Goal: Information Seeking & Learning: Learn about a topic

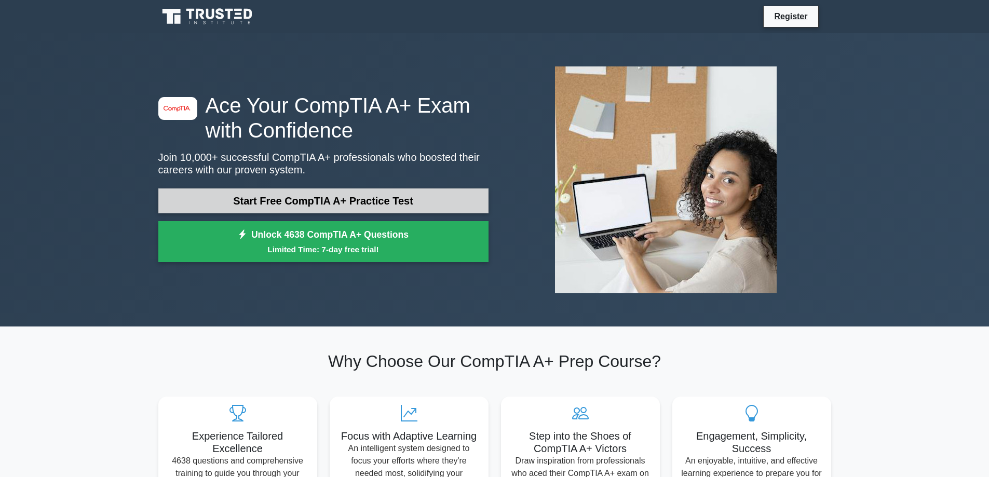
click at [407, 197] on link "Start Free CompTIA A+ Practice Test" at bounding box center [323, 201] width 330 height 25
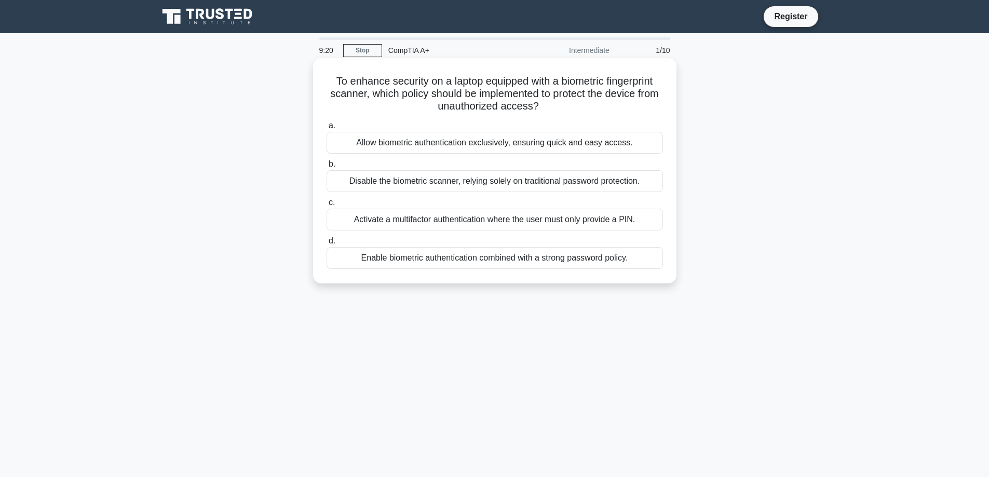
click at [509, 219] on div "Activate a multifactor authentication where the user must only provide a PIN." at bounding box center [495, 220] width 337 height 22
click at [327, 206] on input "c. Activate a multifactor authentication where the user must only provide a PIN." at bounding box center [327, 202] width 0 height 7
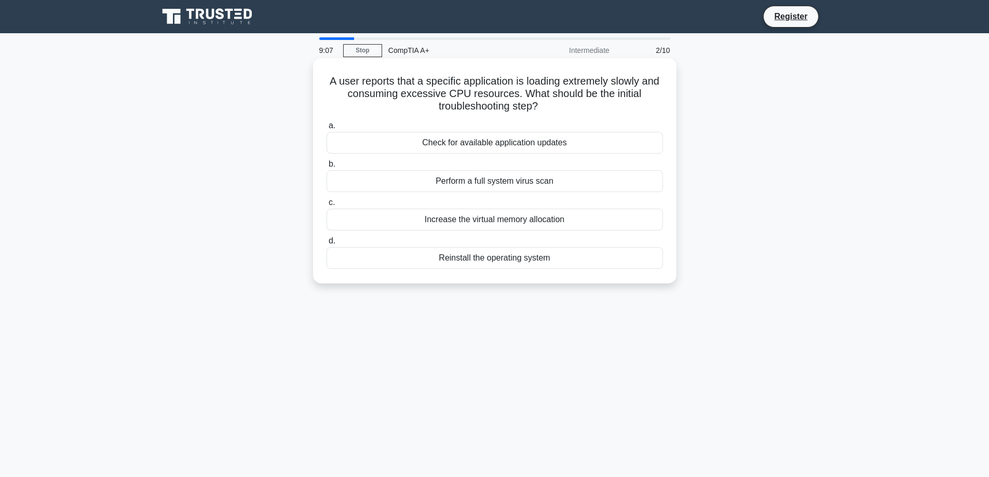
click at [492, 143] on div "Check for available application updates" at bounding box center [495, 143] width 337 height 22
click at [327, 129] on input "a. Check for available application updates" at bounding box center [327, 126] width 0 height 7
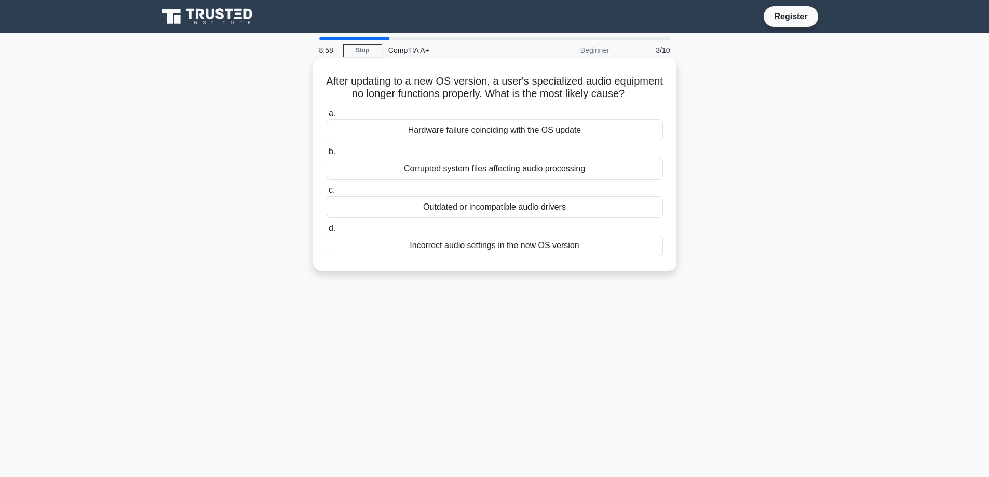
click at [538, 218] on div "Outdated or incompatible audio drivers" at bounding box center [495, 207] width 337 height 22
click at [327, 194] on input "c. Outdated or incompatible audio drivers" at bounding box center [327, 190] width 0 height 7
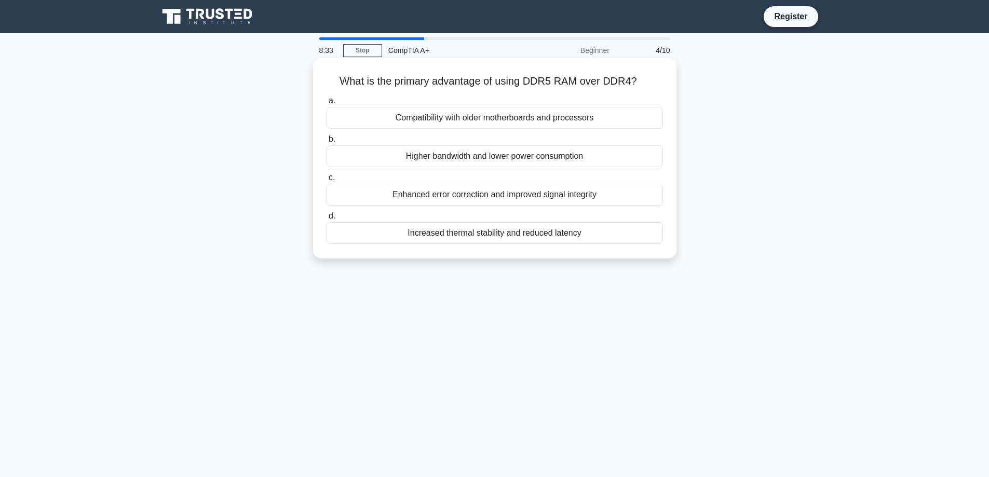
click at [473, 233] on div "Increased thermal stability and reduced latency" at bounding box center [495, 233] width 337 height 22
click at [327, 220] on input "d. Increased thermal stability and reduced latency" at bounding box center [327, 216] width 0 height 7
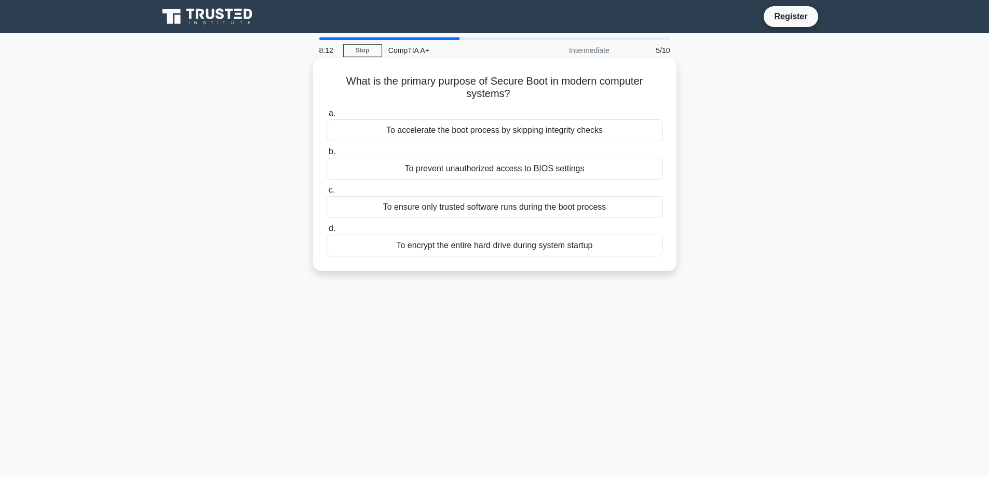
click at [493, 212] on div "To ensure only trusted software runs during the boot process" at bounding box center [495, 207] width 337 height 22
click at [327, 194] on input "c. To ensure only trusted software runs during the boot process" at bounding box center [327, 190] width 0 height 7
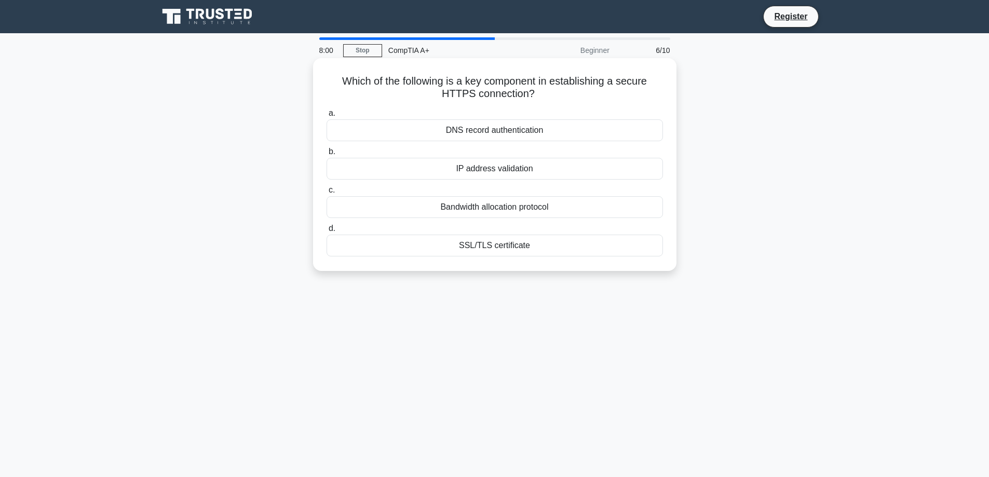
click at [509, 248] on div "SSL/TLS certificate" at bounding box center [495, 246] width 337 height 22
click at [327, 232] on input "d. SSL/TLS certificate" at bounding box center [327, 228] width 0 height 7
click at [497, 128] on div "80 PLUS Certification" at bounding box center [495, 130] width 337 height 22
click at [327, 117] on input "a. 80 PLUS Certification" at bounding box center [327, 113] width 0 height 7
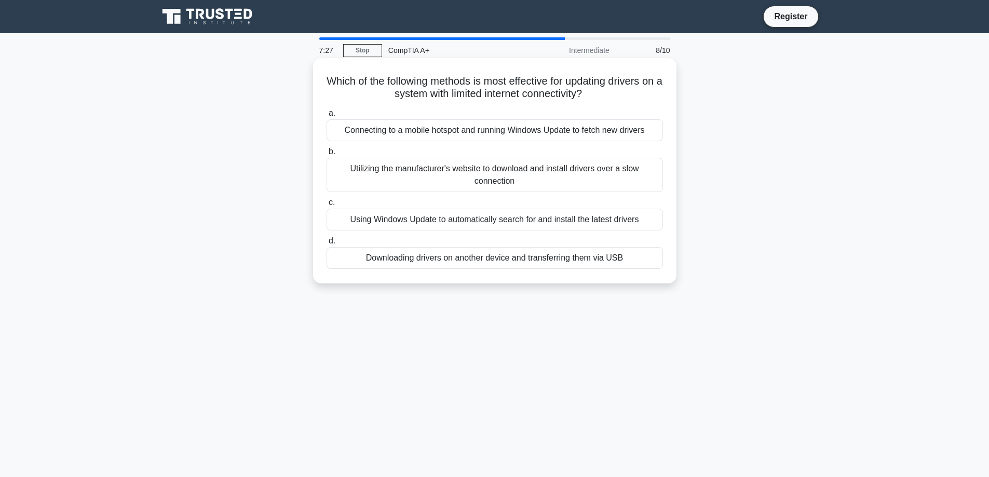
click at [492, 257] on div "Downloading drivers on another device and transferring them via USB" at bounding box center [495, 258] width 337 height 22
click at [327, 245] on input "d. Downloading drivers on another device and transferring them via USB" at bounding box center [327, 241] width 0 height 7
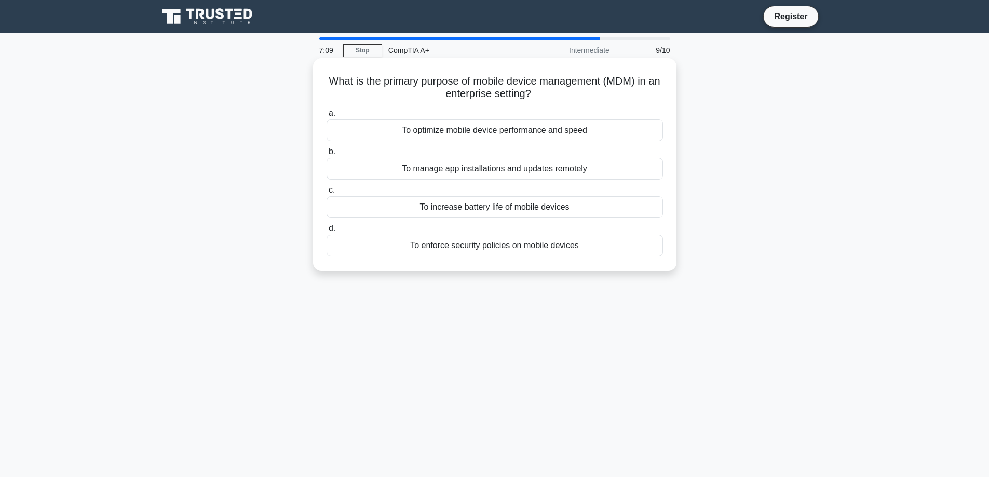
click at [488, 173] on div "To manage app installations and updates remotely" at bounding box center [495, 169] width 337 height 22
click at [327, 155] on input "b. To manage app installations and updates remotely" at bounding box center [327, 152] width 0 height 7
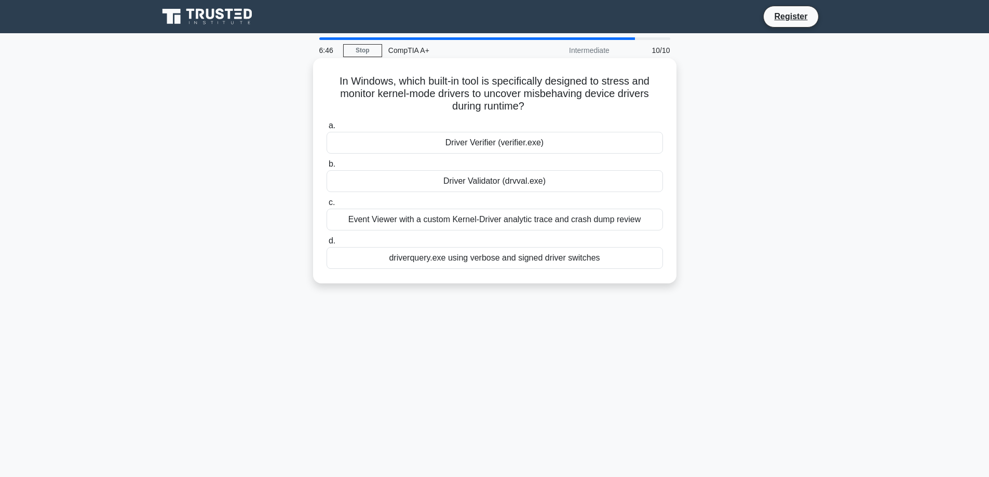
click at [517, 219] on div "Event Viewer with a custom Kernel-Driver analytic trace and crash dump review" at bounding box center [495, 220] width 337 height 22
click at [327, 206] on input "c. Event Viewer with a custom Kernel-Driver analytic trace and crash dump review" at bounding box center [327, 202] width 0 height 7
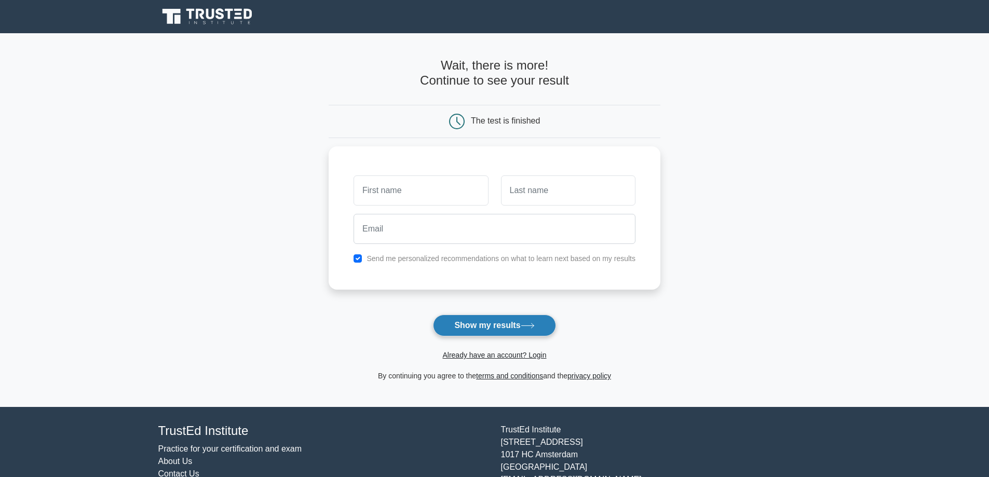
click at [470, 328] on button "Show my results" at bounding box center [494, 326] width 123 height 22
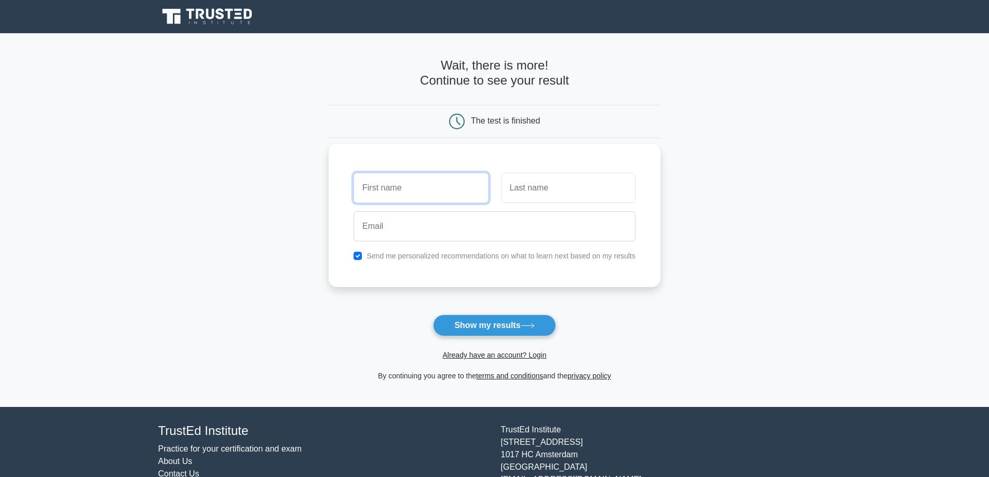
click at [389, 192] on input "text" at bounding box center [421, 188] width 135 height 30
click at [410, 192] on input "text" at bounding box center [421, 188] width 135 height 30
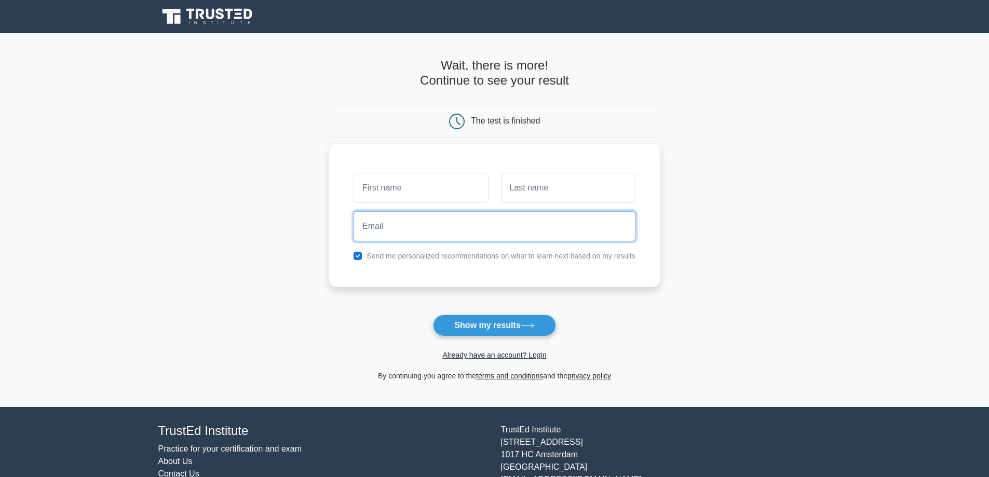
click at [410, 215] on input "email" at bounding box center [495, 226] width 282 height 30
type input "[PERSON_NAME][EMAIL_ADDRESS][PERSON_NAME][DOMAIN_NAME]"
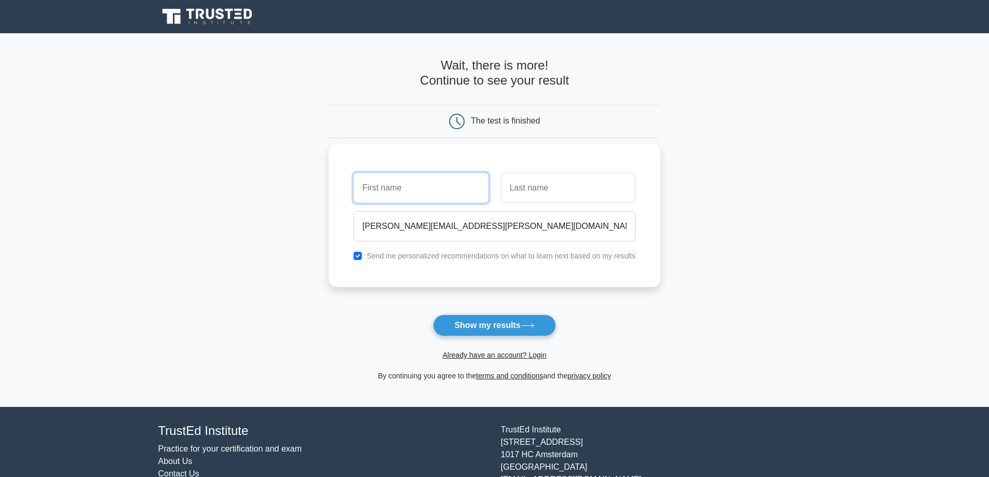
click at [441, 187] on input "text" at bounding box center [421, 188] width 135 height 30
type input "lee"
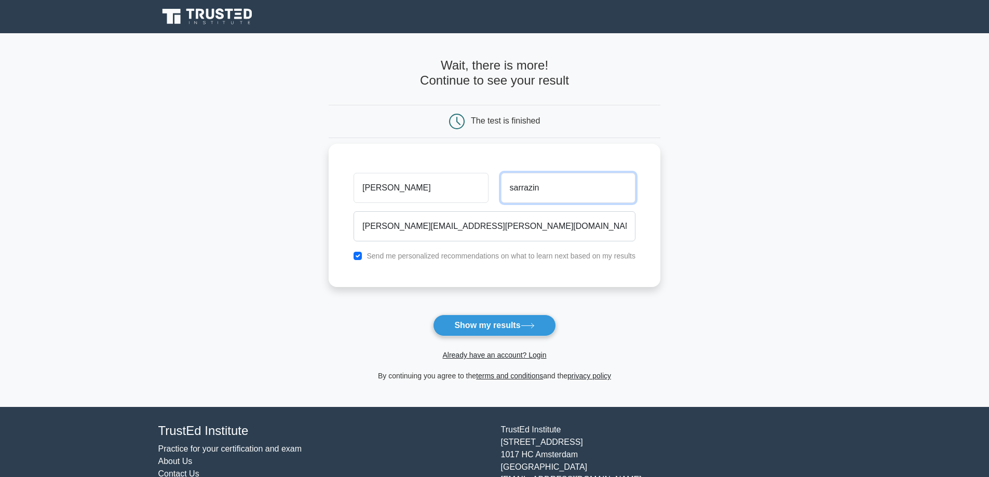
type input "sarrazin"
click at [424, 257] on label "Send me personalized recommendations on what to learn next based on my results" at bounding box center [501, 256] width 269 height 8
click at [357, 256] on input "checkbox" at bounding box center [358, 256] width 8 height 8
checkbox input "false"
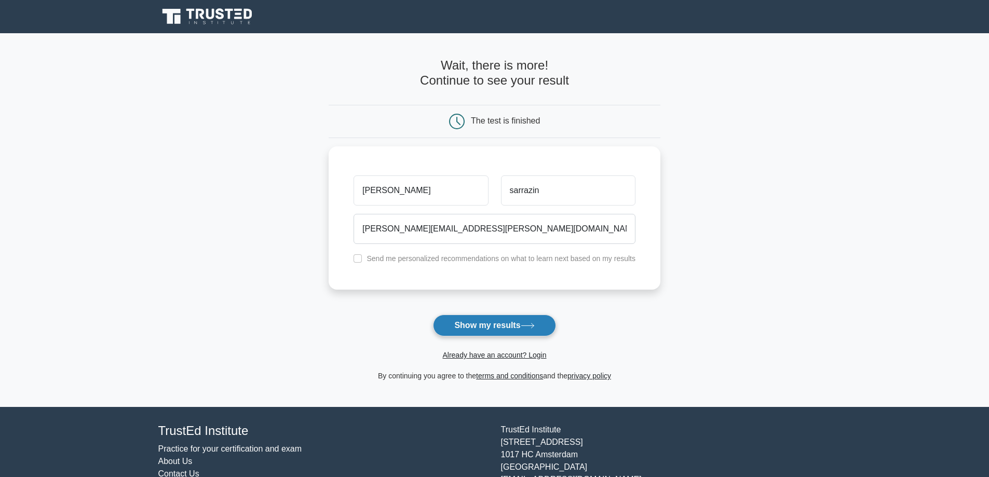
click at [483, 323] on button "Show my results" at bounding box center [494, 326] width 123 height 22
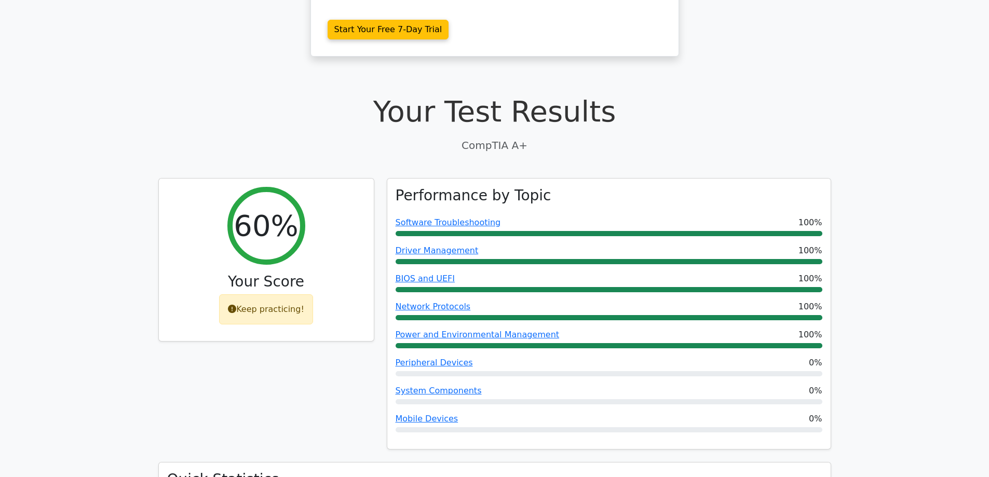
scroll to position [260, 0]
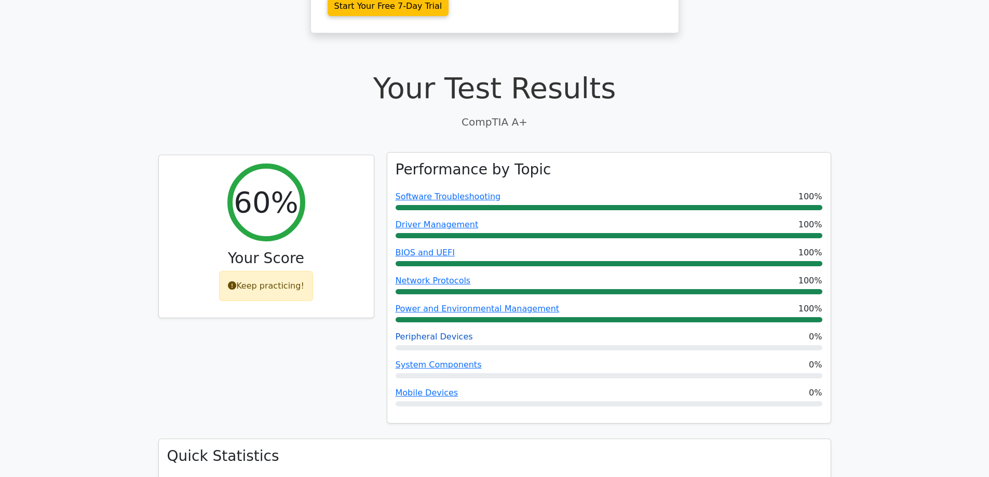
click at [447, 332] on link "Peripheral Devices" at bounding box center [434, 337] width 77 height 10
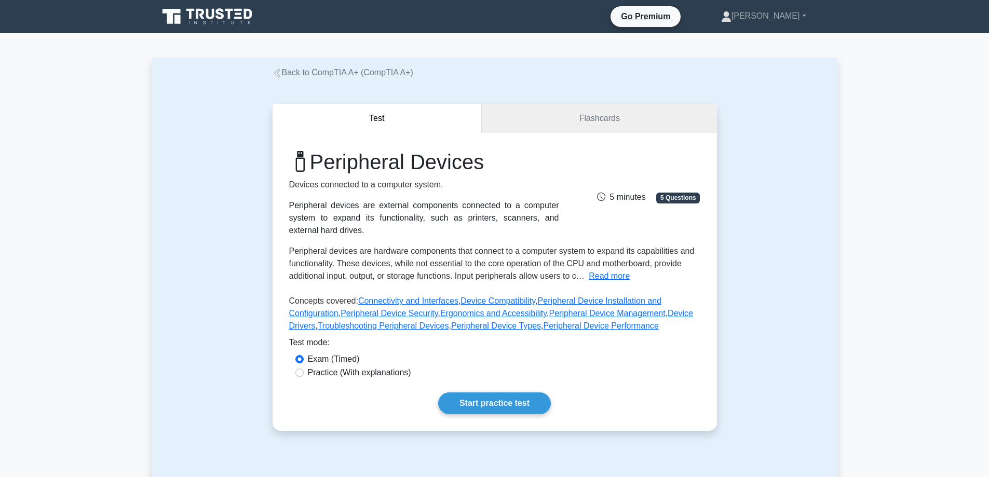
click at [278, 75] on icon at bounding box center [277, 73] width 9 height 9
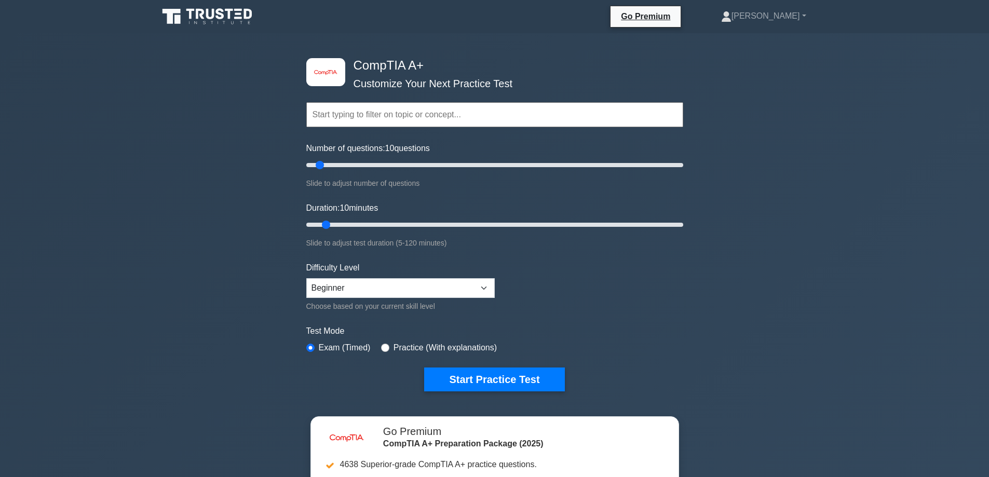
click at [399, 347] on label "Practice (With explanations)" at bounding box center [445, 348] width 103 height 12
click at [381, 346] on input "radio" at bounding box center [385, 348] width 8 height 8
radio input "true"
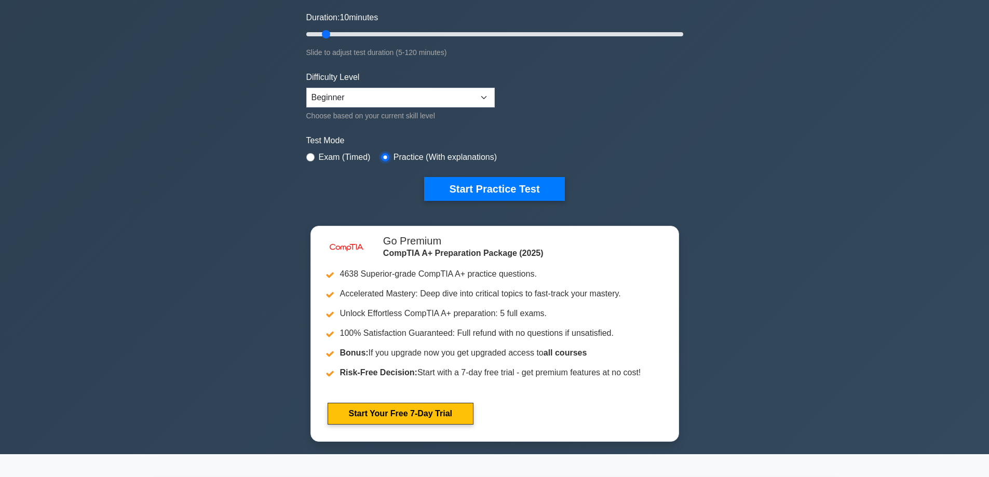
scroll to position [156, 0]
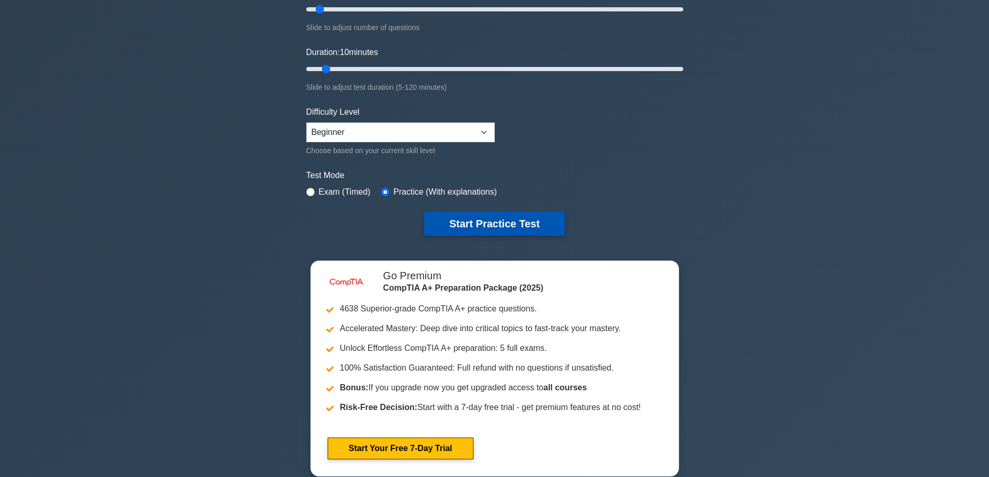
click at [505, 218] on button "Start Practice Test" at bounding box center [494, 224] width 140 height 24
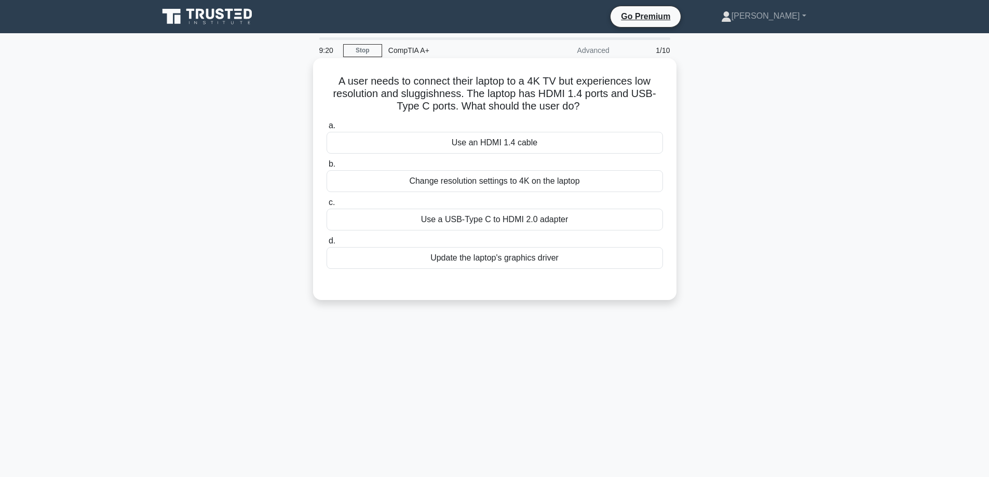
click at [488, 180] on div "Change resolution settings to 4K on the laptop" at bounding box center [495, 181] width 337 height 22
click at [327, 168] on input "b. Change resolution settings to 4K on the laptop" at bounding box center [327, 164] width 0 height 7
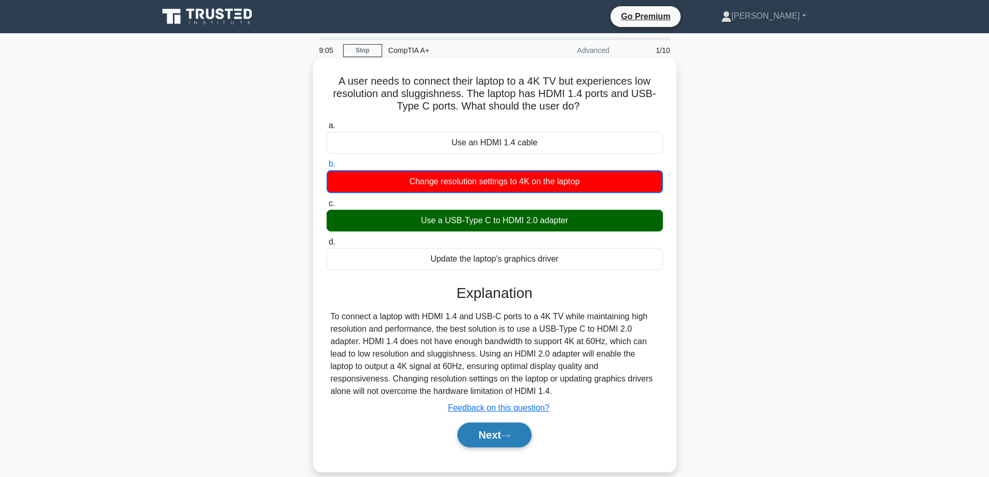
click at [513, 433] on button "Next" at bounding box center [495, 435] width 74 height 25
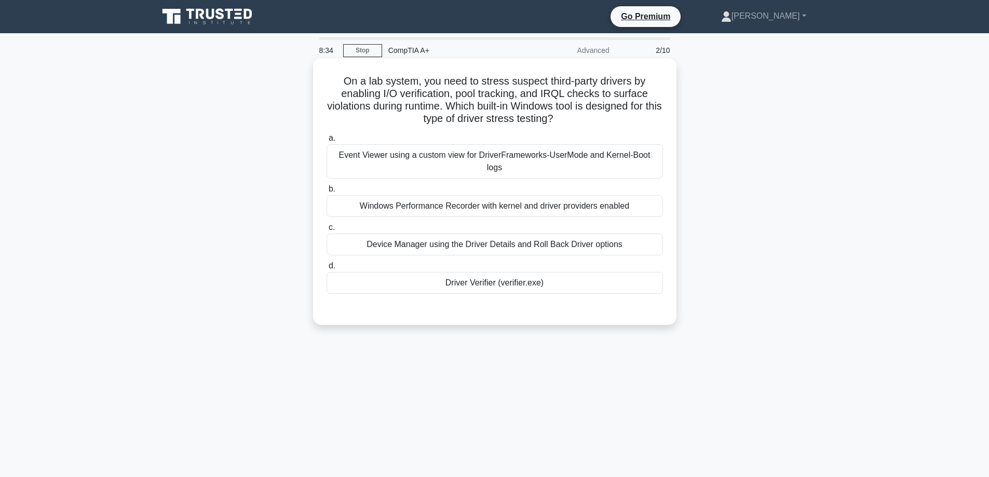
click at [449, 236] on div "Device Manager using the Driver Details and Roll Back Driver options" at bounding box center [495, 245] width 337 height 22
click at [327, 231] on input "c. Device Manager using the Driver Details and Roll Back Driver options" at bounding box center [327, 227] width 0 height 7
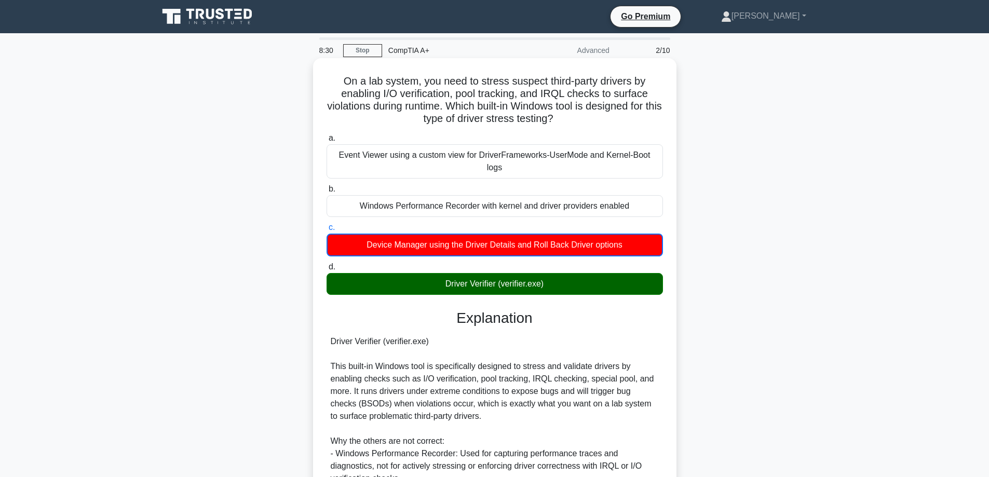
click at [469, 273] on div "Driver Verifier (verifier.exe)" at bounding box center [495, 284] width 337 height 22
click at [327, 270] on input "d. Driver Verifier (verifier.exe)" at bounding box center [327, 267] width 0 height 7
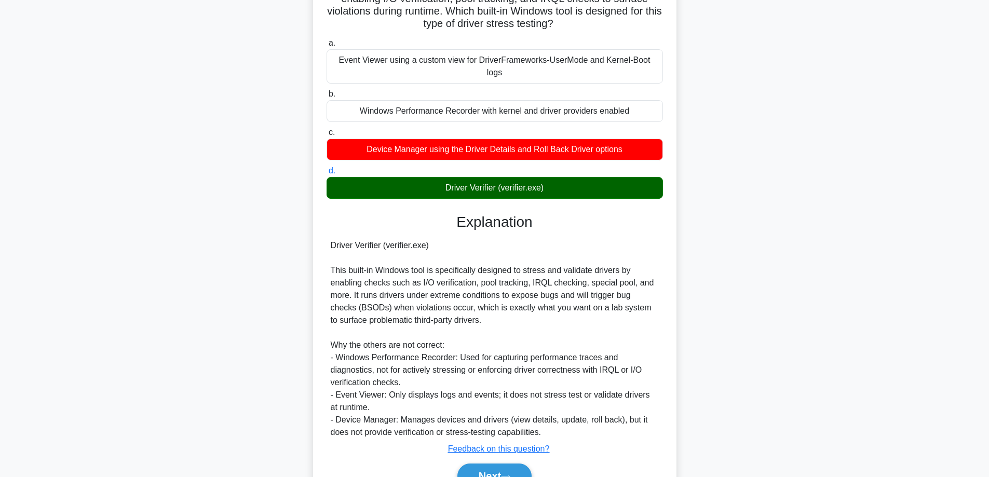
scroll to position [104, 0]
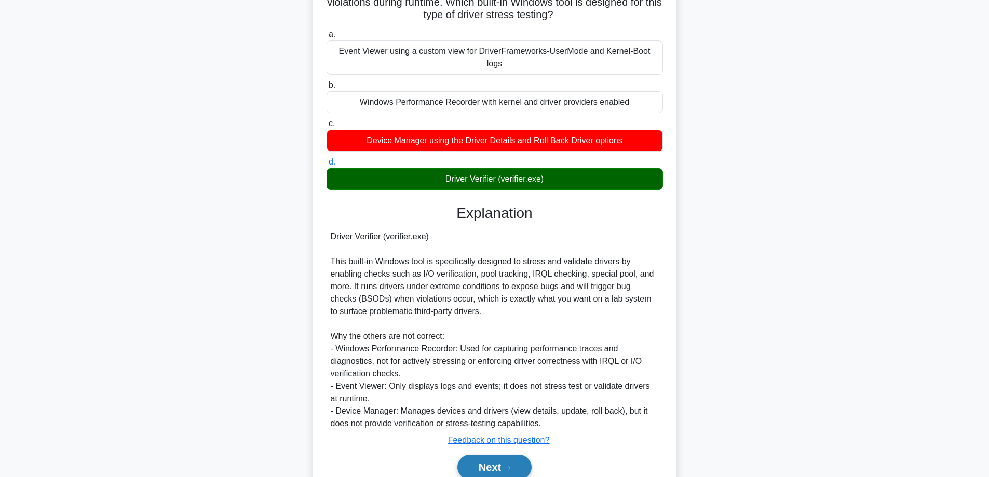
click at [486, 455] on button "Next" at bounding box center [495, 467] width 74 height 25
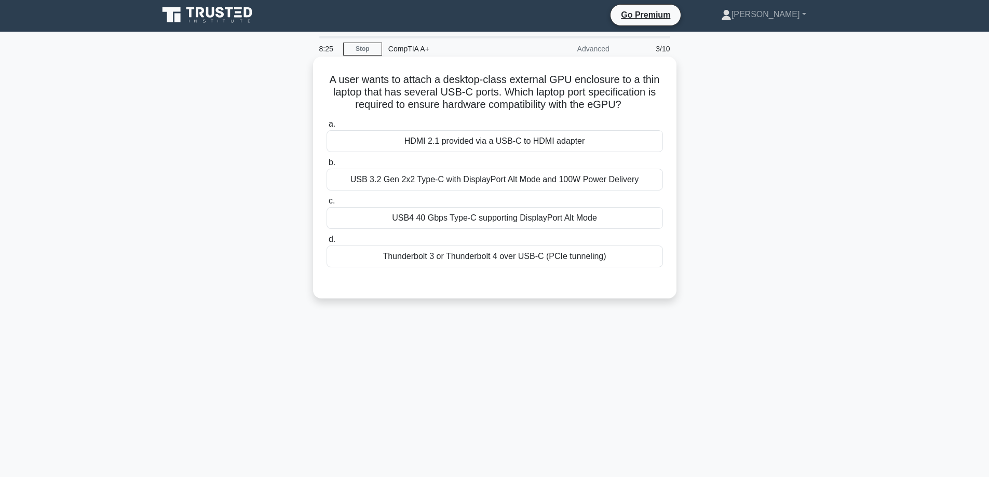
scroll to position [0, 0]
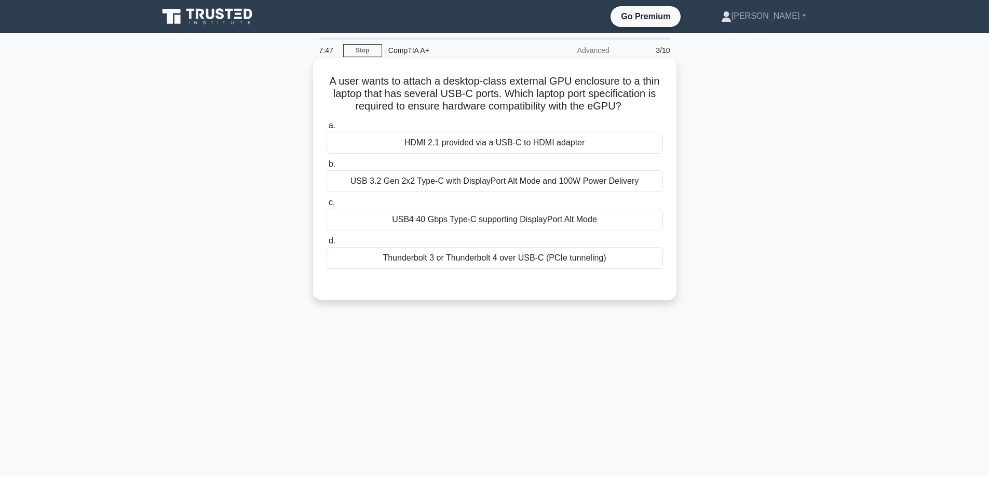
click at [444, 260] on div "Thunderbolt 3 or Thunderbolt 4 over USB-C (PCIe tunneling)" at bounding box center [495, 258] width 337 height 22
click at [327, 245] on input "d. Thunderbolt 3 or Thunderbolt 4 over USB-C (PCIe tunneling)" at bounding box center [327, 241] width 0 height 7
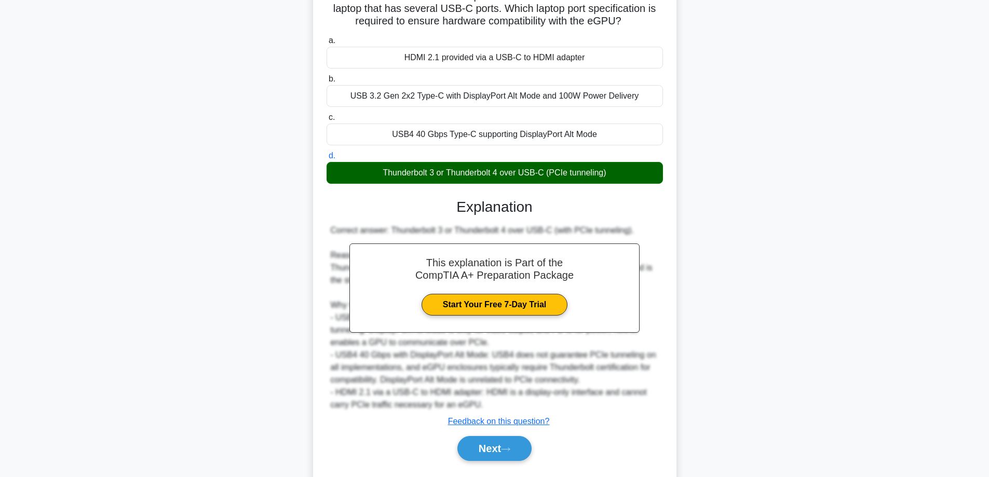
scroll to position [114, 0]
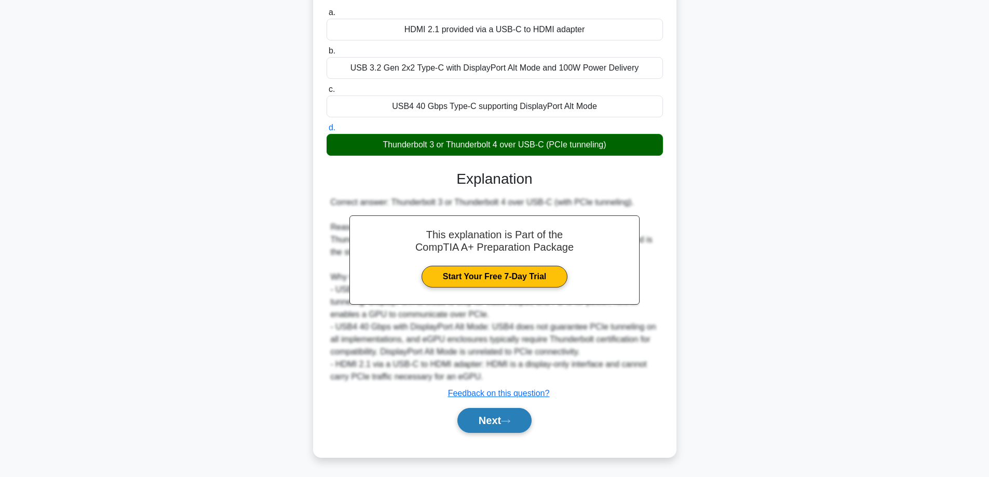
click at [496, 423] on button "Next" at bounding box center [495, 420] width 74 height 25
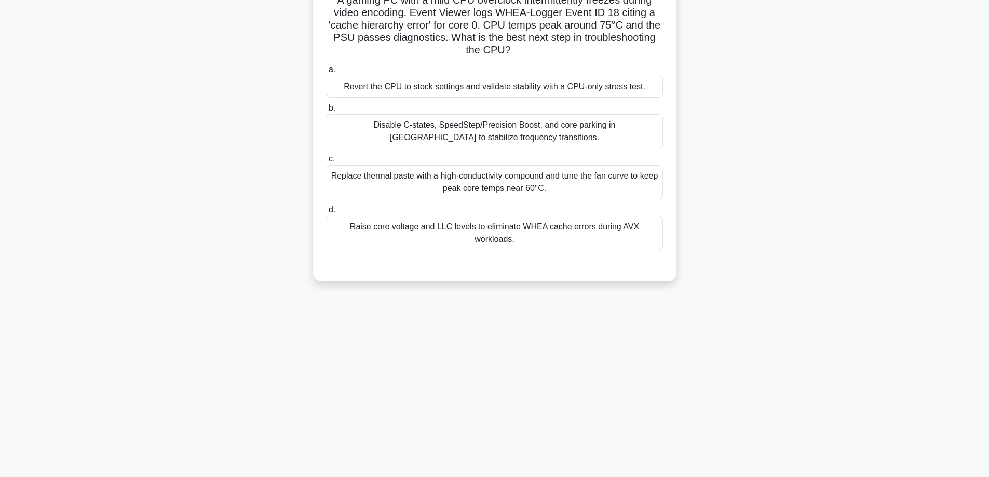
scroll to position [0, 0]
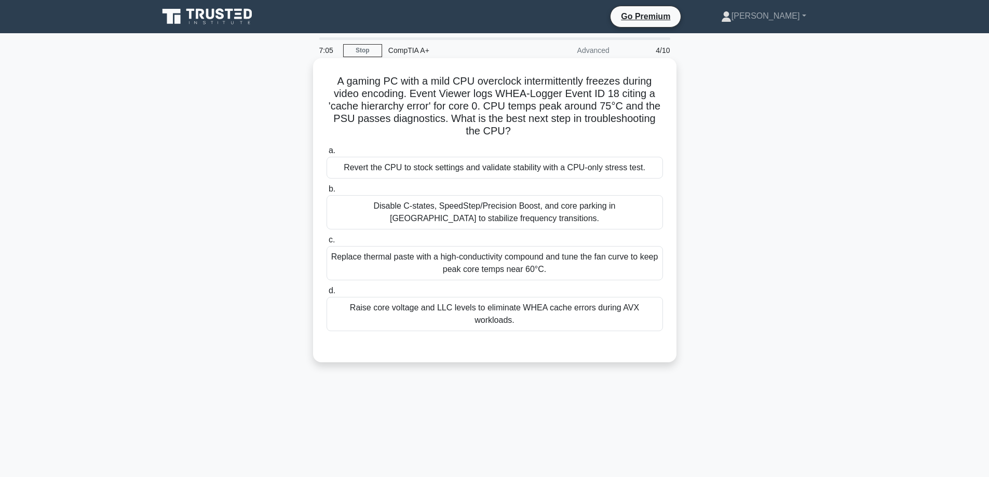
click at [459, 169] on div "Revert the CPU to stock settings and validate stability with a CPU-only stress …" at bounding box center [495, 168] width 337 height 22
click at [327, 154] on input "a. Revert the CPU to stock settings and validate stability with a CPU-only stre…" at bounding box center [327, 150] width 0 height 7
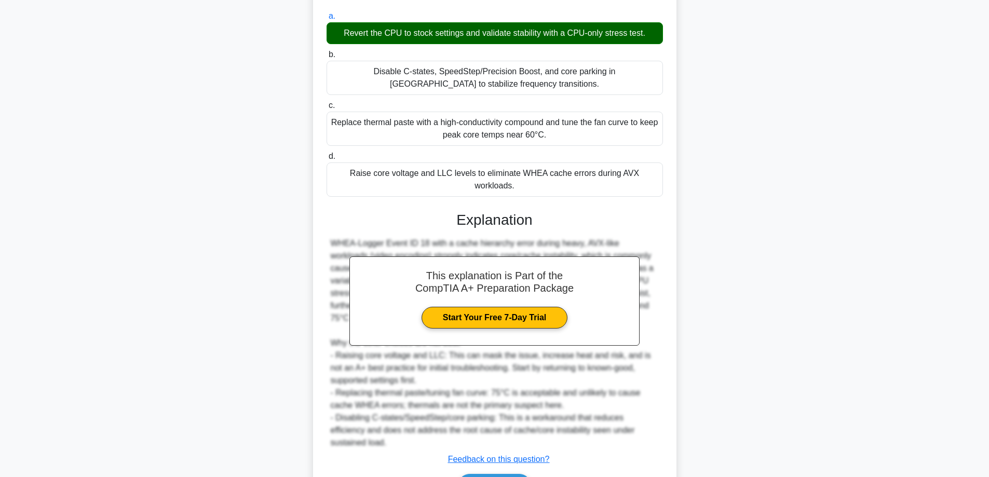
scroll to position [176, 0]
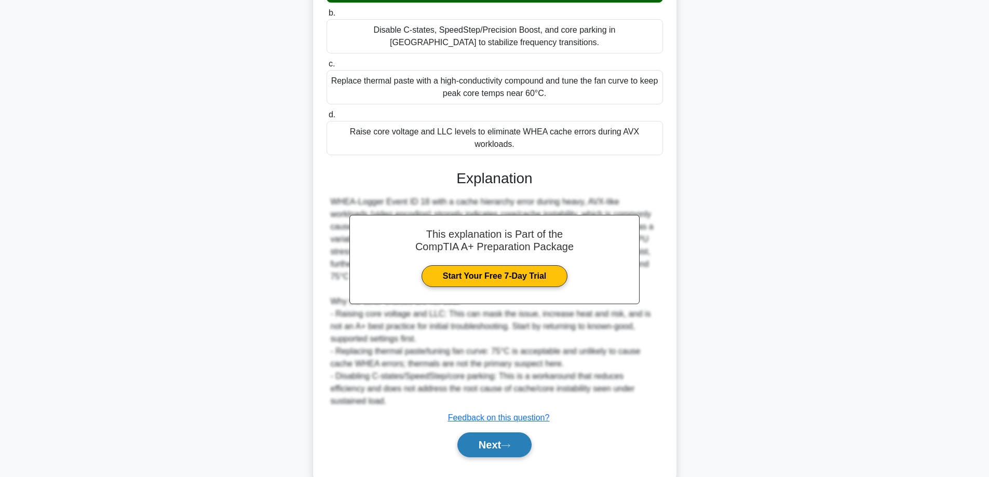
click at [487, 433] on button "Next" at bounding box center [495, 445] width 74 height 25
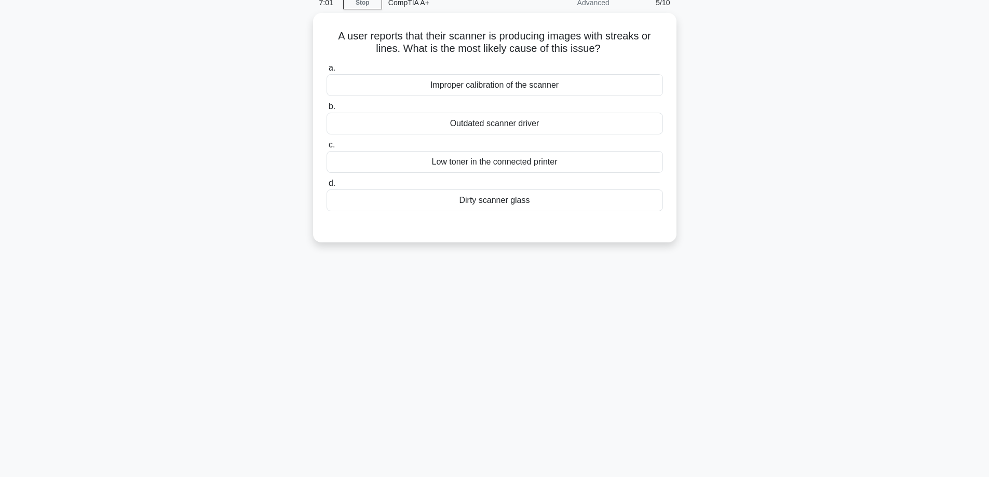
scroll to position [0, 0]
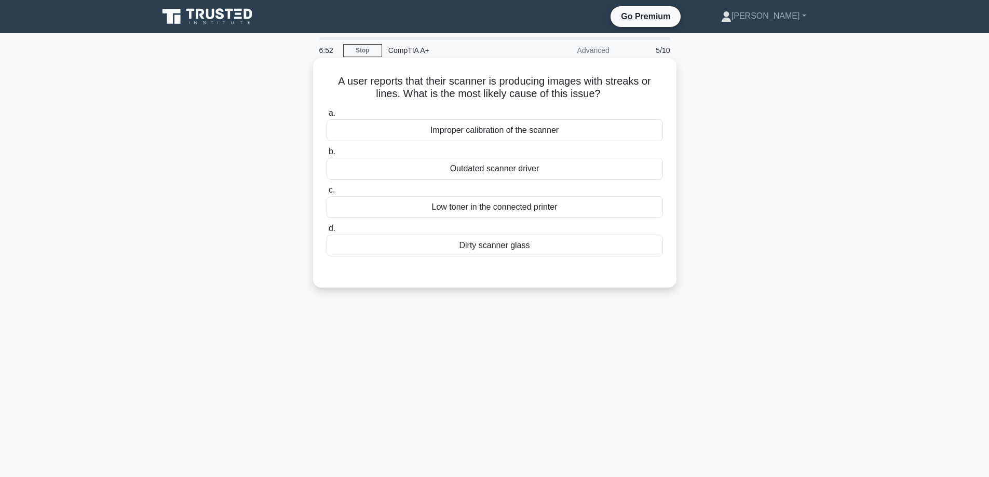
click at [509, 245] on div "Dirty scanner glass" at bounding box center [495, 246] width 337 height 22
click at [327, 232] on input "d. Dirty scanner glass" at bounding box center [327, 228] width 0 height 7
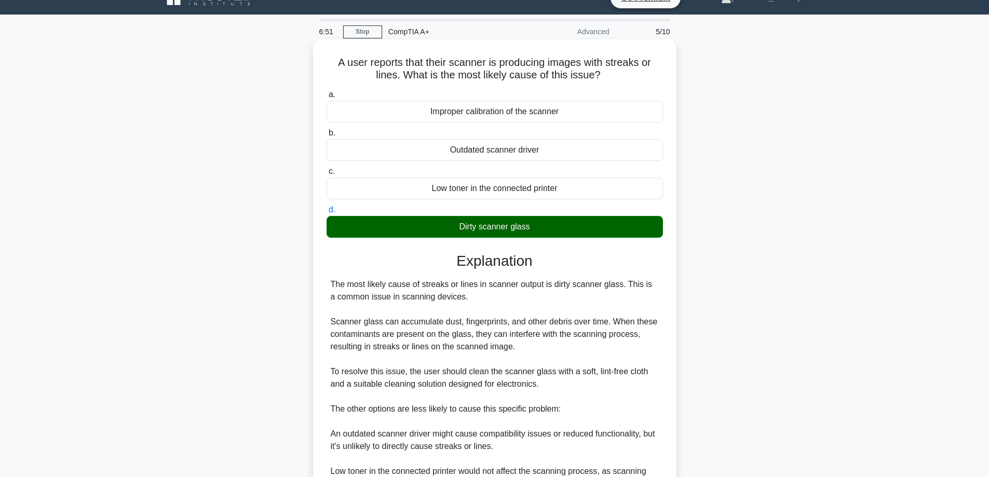
scroll to position [164, 0]
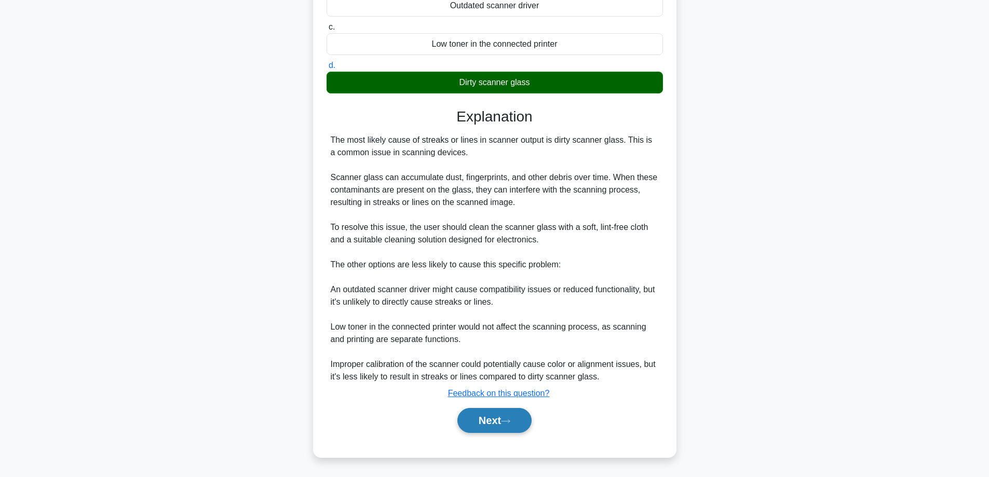
click at [488, 427] on button "Next" at bounding box center [495, 420] width 74 height 25
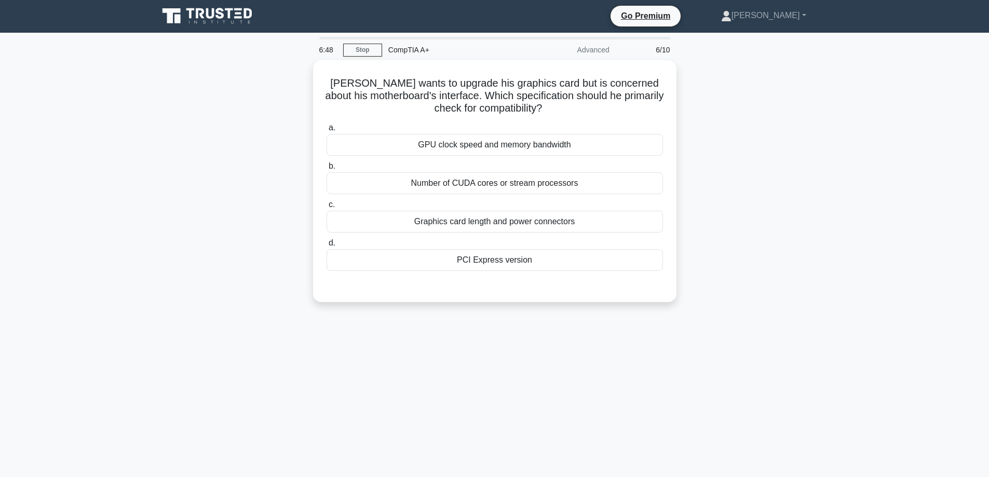
scroll to position [0, 0]
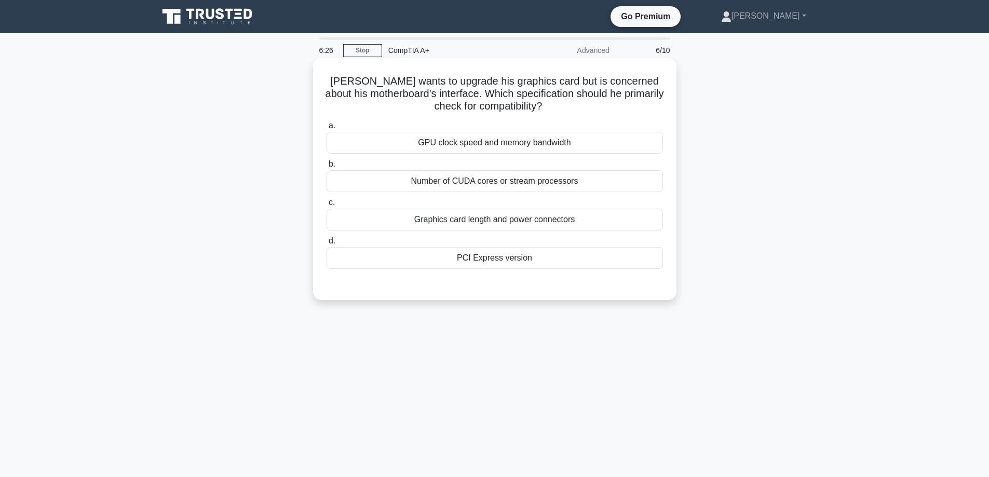
click at [477, 222] on div "Graphics card length and power connectors" at bounding box center [495, 220] width 337 height 22
click at [327, 206] on input "c. Graphics card length and power connectors" at bounding box center [327, 202] width 0 height 7
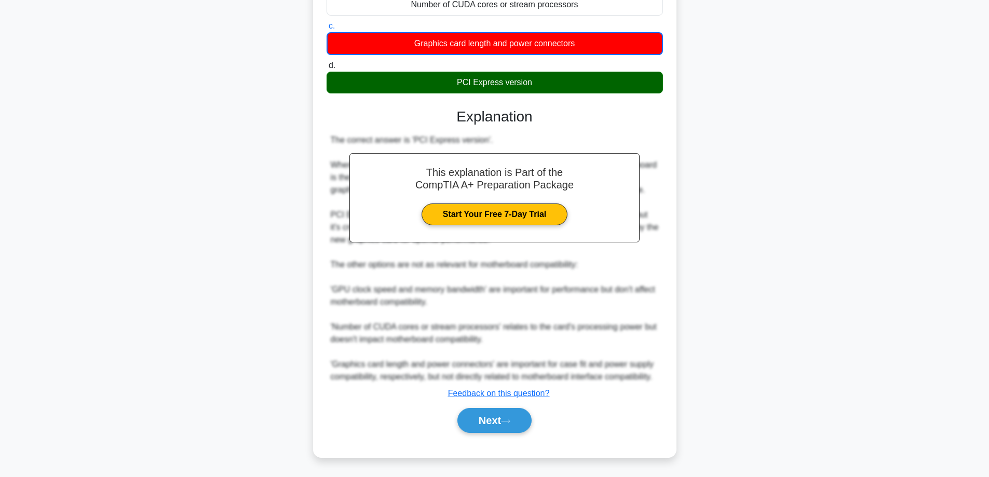
scroll to position [202, 0]
click at [490, 422] on button "Next" at bounding box center [495, 420] width 74 height 25
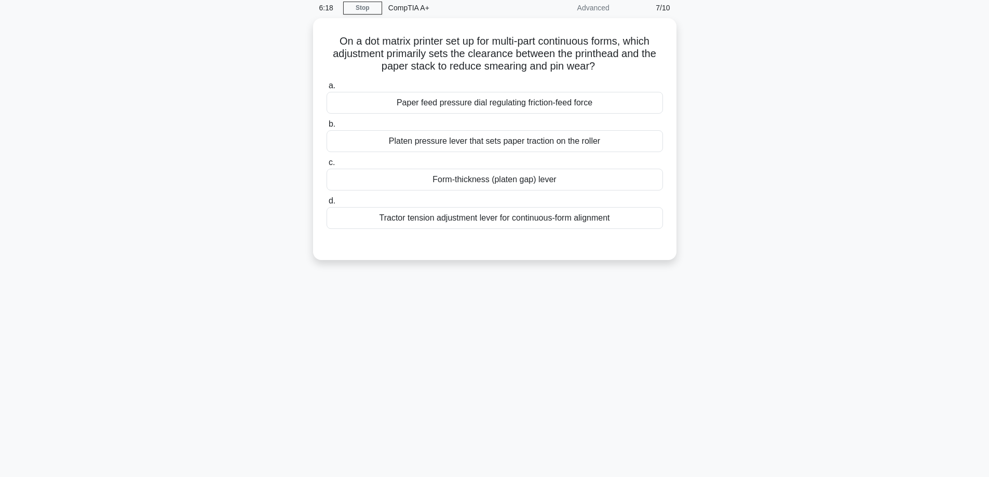
scroll to position [0, 0]
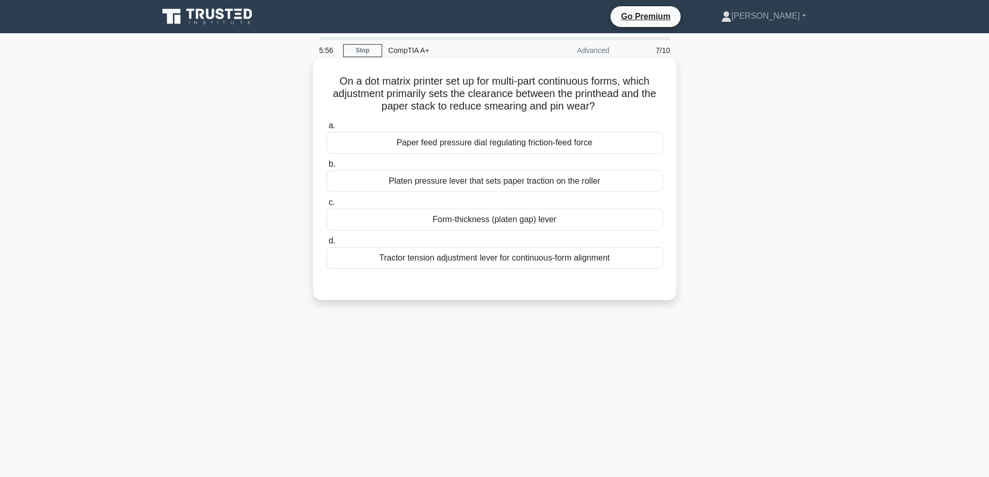
click at [469, 221] on div "Form-thickness (platen gap) lever" at bounding box center [495, 220] width 337 height 22
click at [327, 206] on input "c. Form-thickness (platen gap) lever" at bounding box center [327, 202] width 0 height 7
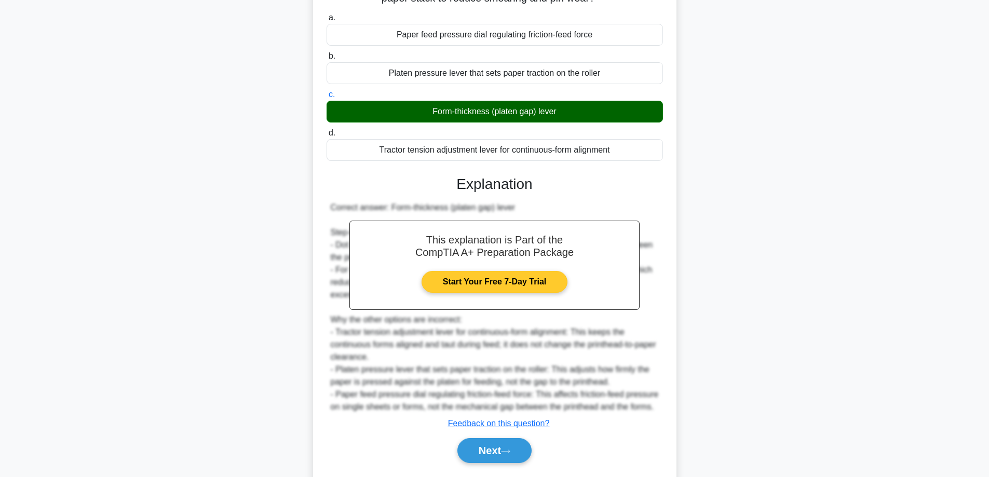
scroll to position [139, 0]
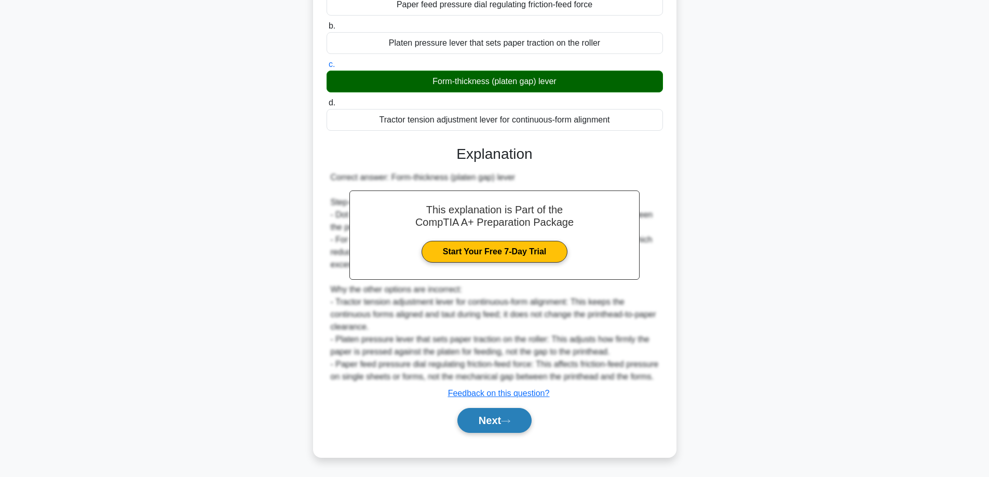
click at [489, 419] on button "Next" at bounding box center [495, 420] width 74 height 25
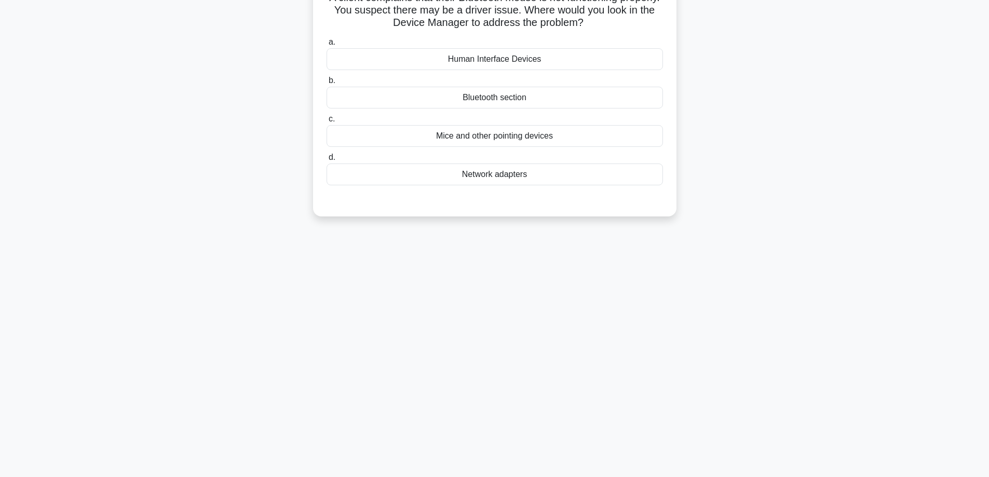
scroll to position [0, 0]
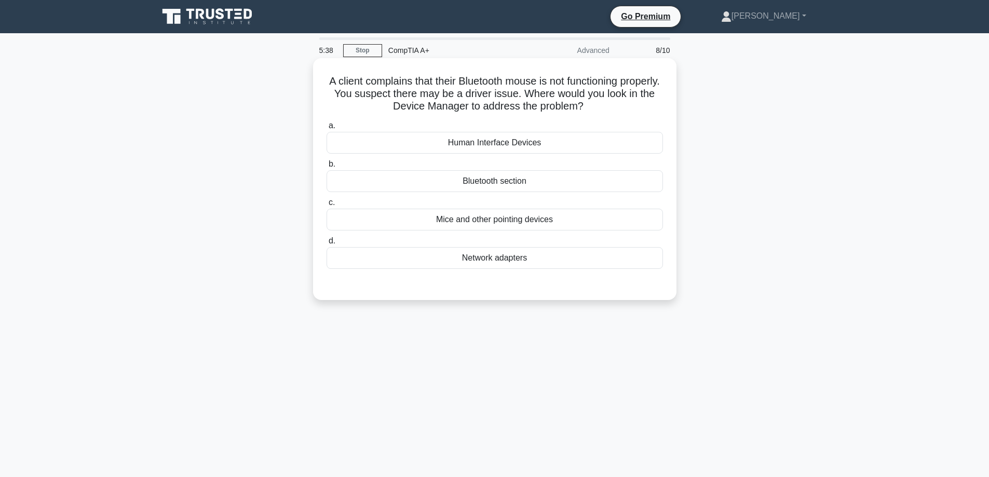
click at [481, 223] on div "Mice and other pointing devices" at bounding box center [495, 220] width 337 height 22
click at [327, 206] on input "c. Mice and other pointing devices" at bounding box center [327, 202] width 0 height 7
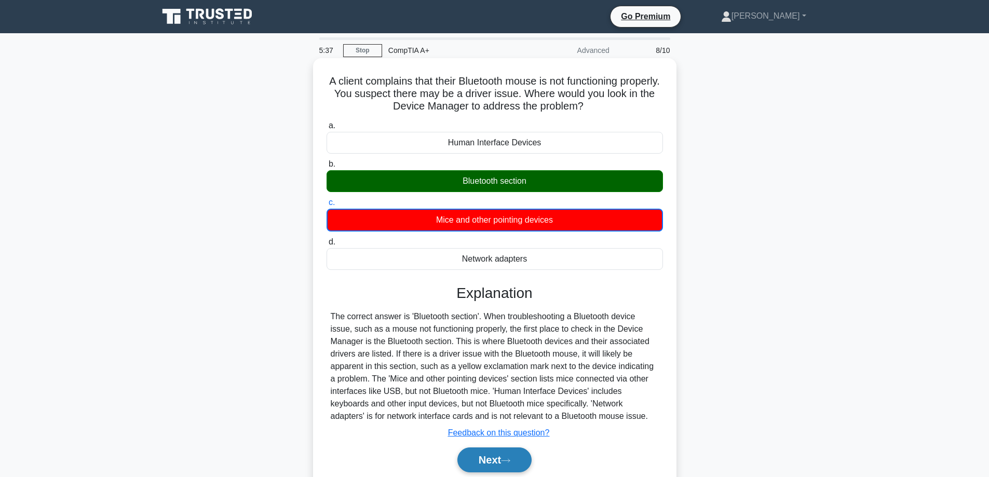
click at [496, 462] on button "Next" at bounding box center [495, 460] width 74 height 25
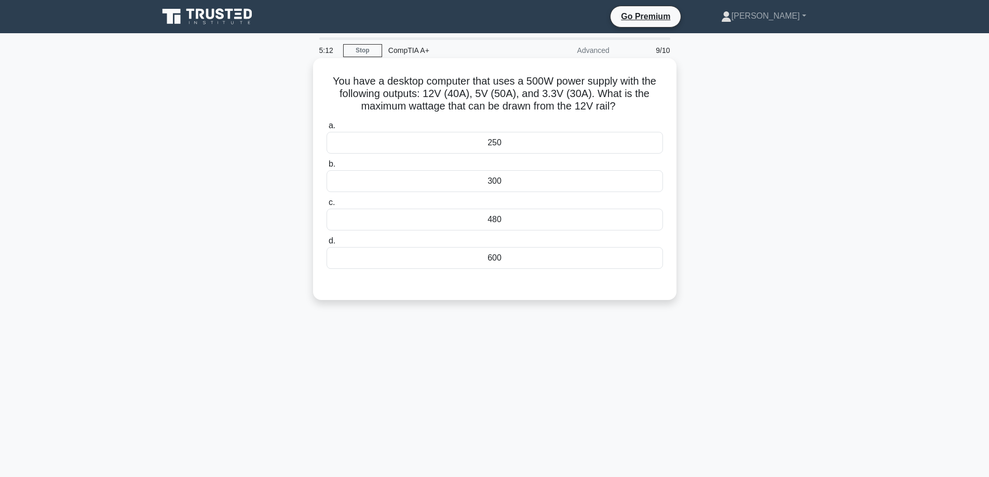
click at [501, 187] on div "300" at bounding box center [495, 181] width 337 height 22
click at [327, 168] on input "b. 300" at bounding box center [327, 164] width 0 height 7
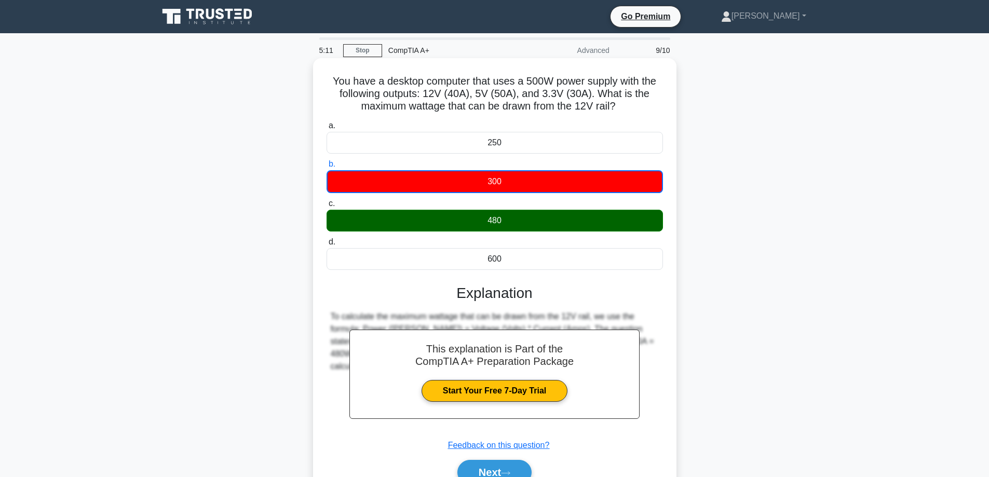
click at [529, 222] on div "480" at bounding box center [495, 221] width 337 height 22
click at [327, 207] on input "c. 480" at bounding box center [327, 203] width 0 height 7
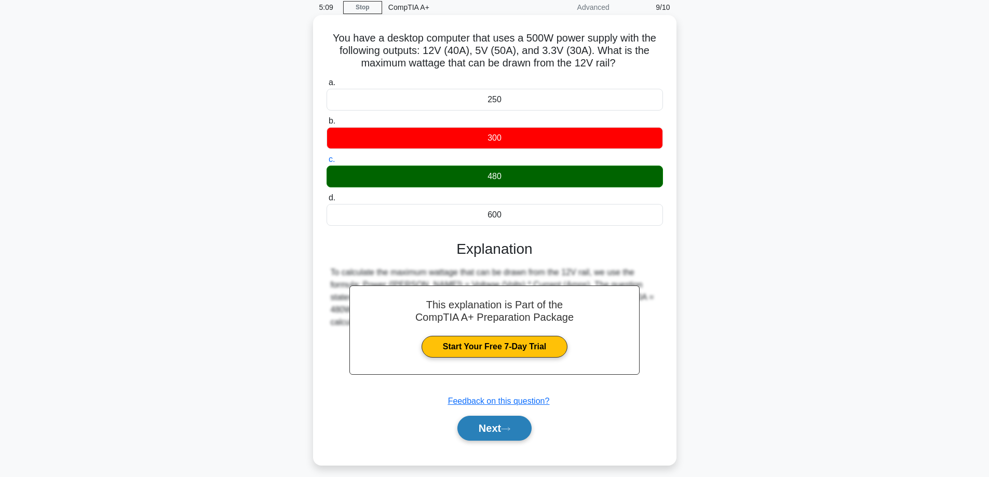
scroll to position [84, 0]
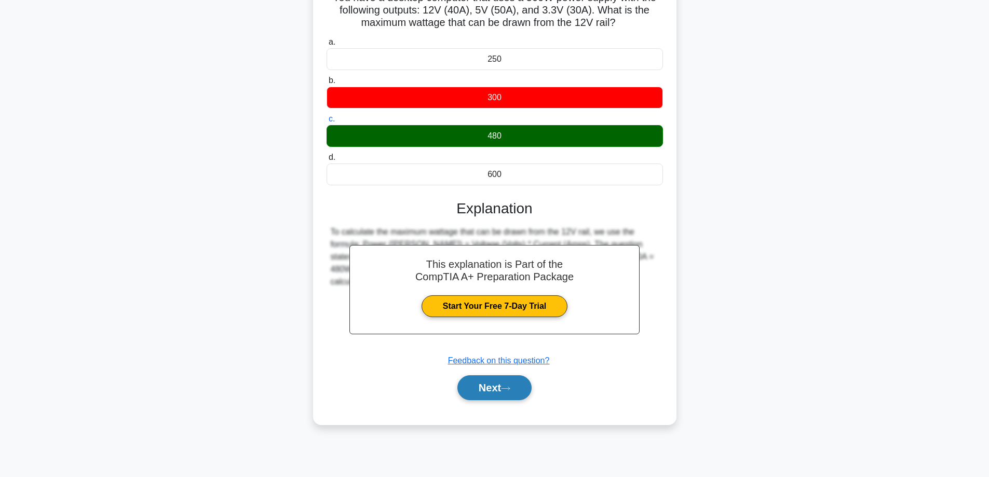
click at [495, 393] on button "Next" at bounding box center [495, 387] width 74 height 25
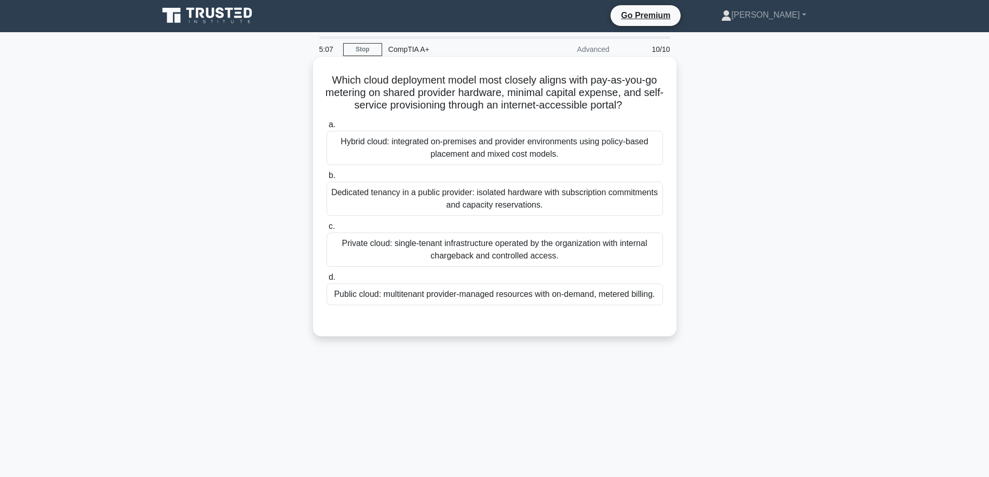
scroll to position [0, 0]
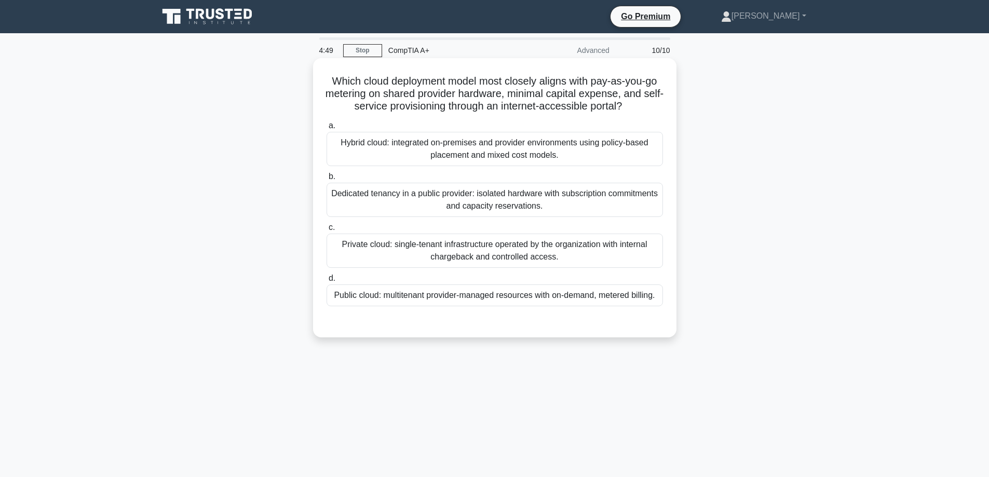
click at [446, 297] on div "Public cloud: multitenant provider-managed resources with on-demand, metered bi…" at bounding box center [495, 296] width 337 height 22
click at [327, 282] on input "d. Public cloud: multitenant provider-managed resources with on-demand, metered…" at bounding box center [327, 278] width 0 height 7
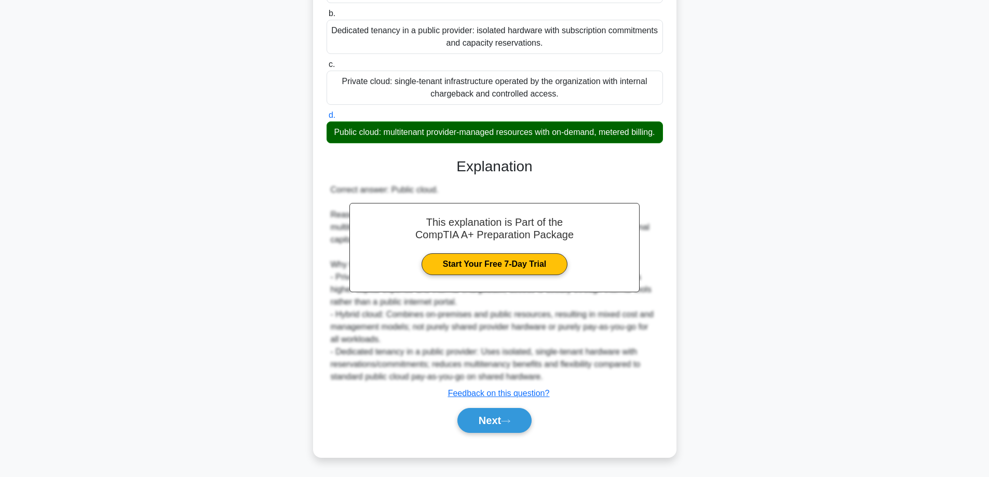
scroll to position [176, 0]
click at [495, 415] on button "Next" at bounding box center [495, 420] width 74 height 25
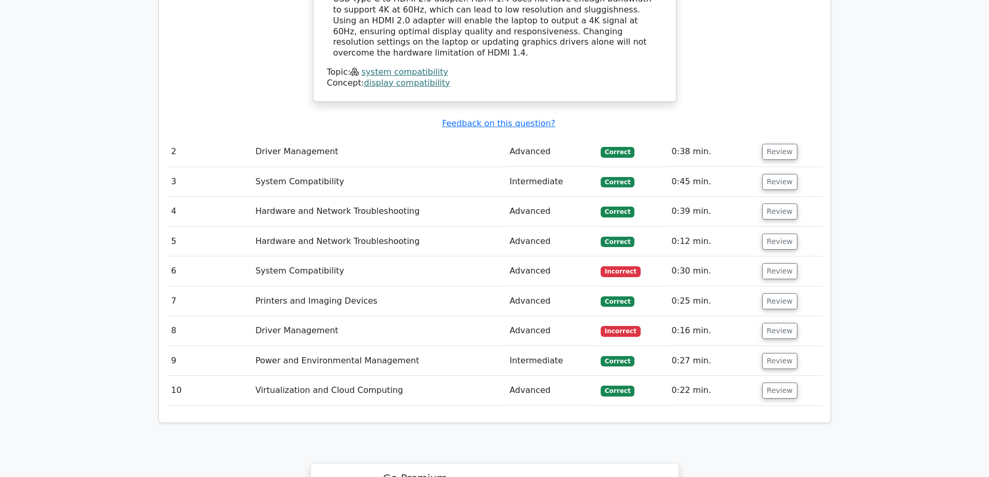
scroll to position [1143, 0]
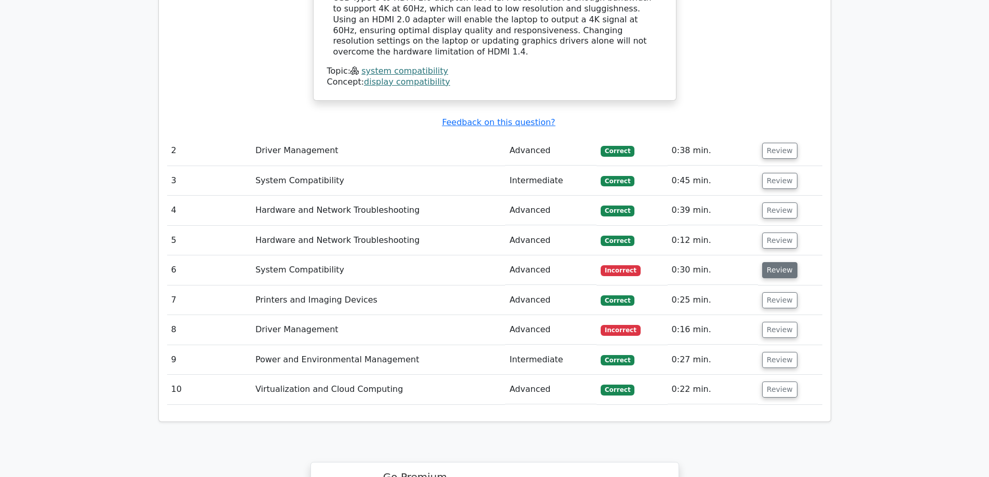
click at [776, 262] on button "Review" at bounding box center [779, 270] width 35 height 16
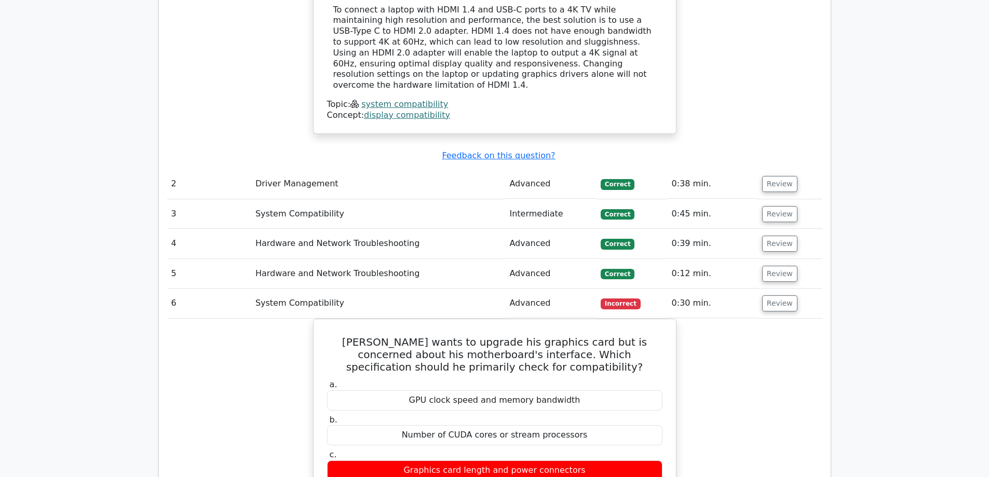
scroll to position [1091, 0]
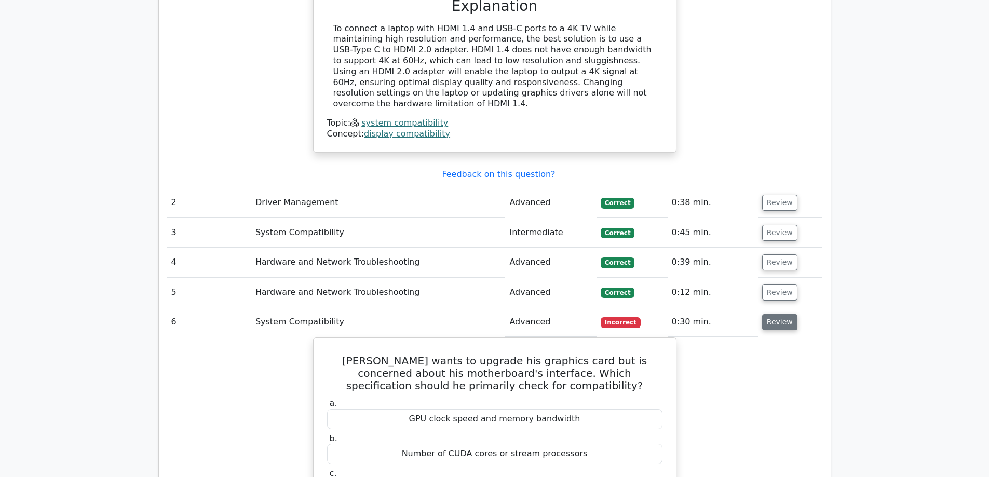
click at [783, 314] on button "Review" at bounding box center [779, 322] width 35 height 16
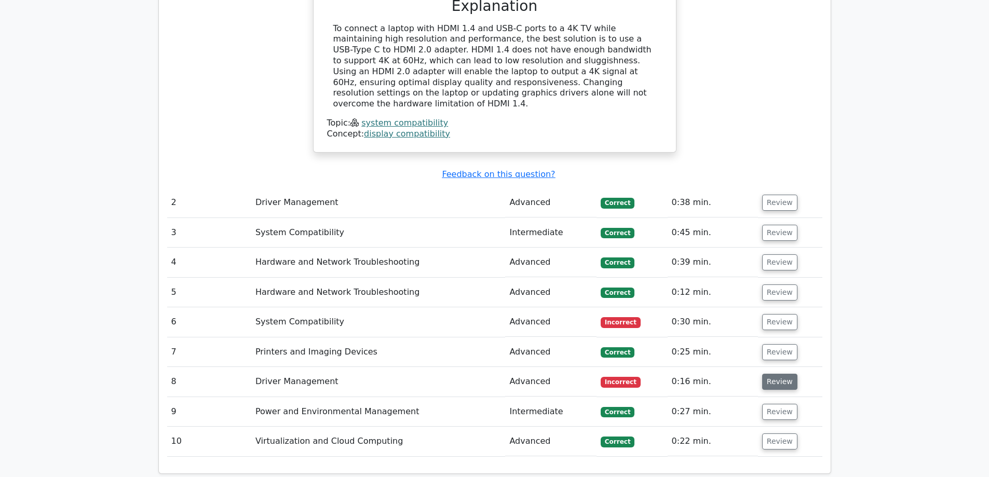
click at [775, 374] on button "Review" at bounding box center [779, 382] width 35 height 16
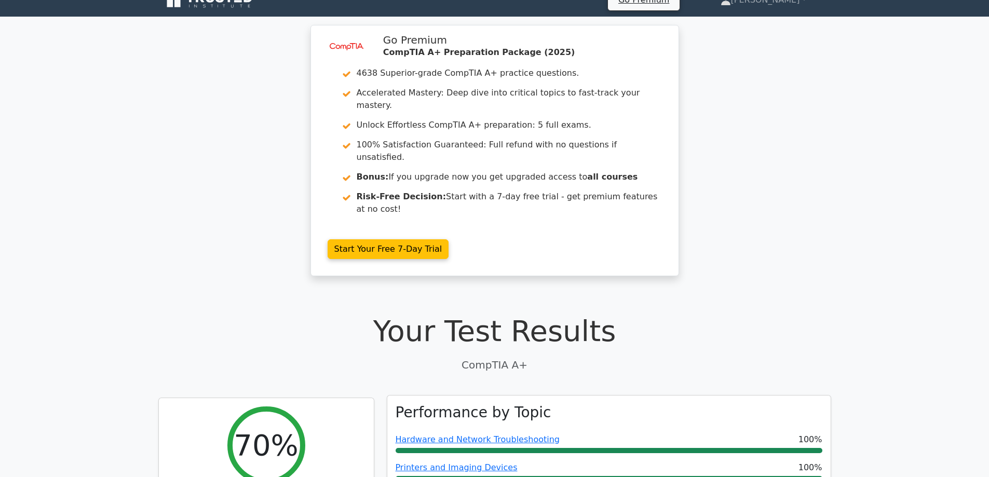
scroll to position [0, 0]
